Goal: Task Accomplishment & Management: Use online tool/utility

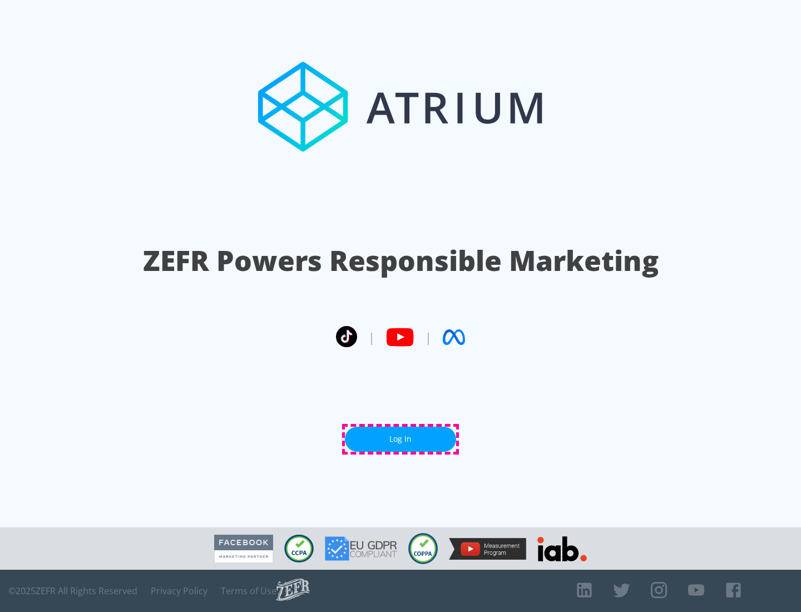
click at [401, 439] on link "Log In" at bounding box center [400, 439] width 111 height 25
